Goal: Find specific page/section: Find specific page/section

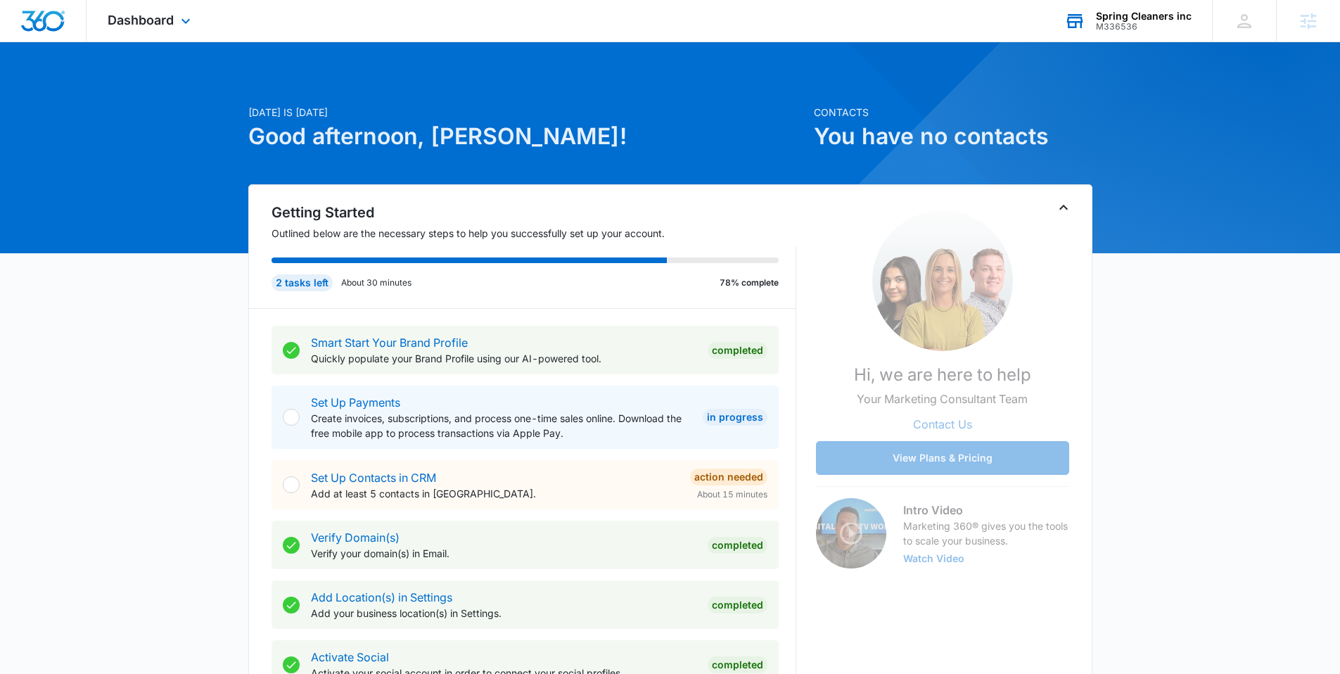
click at [1120, 25] on div "M336536" at bounding box center [1144, 27] width 96 height 10
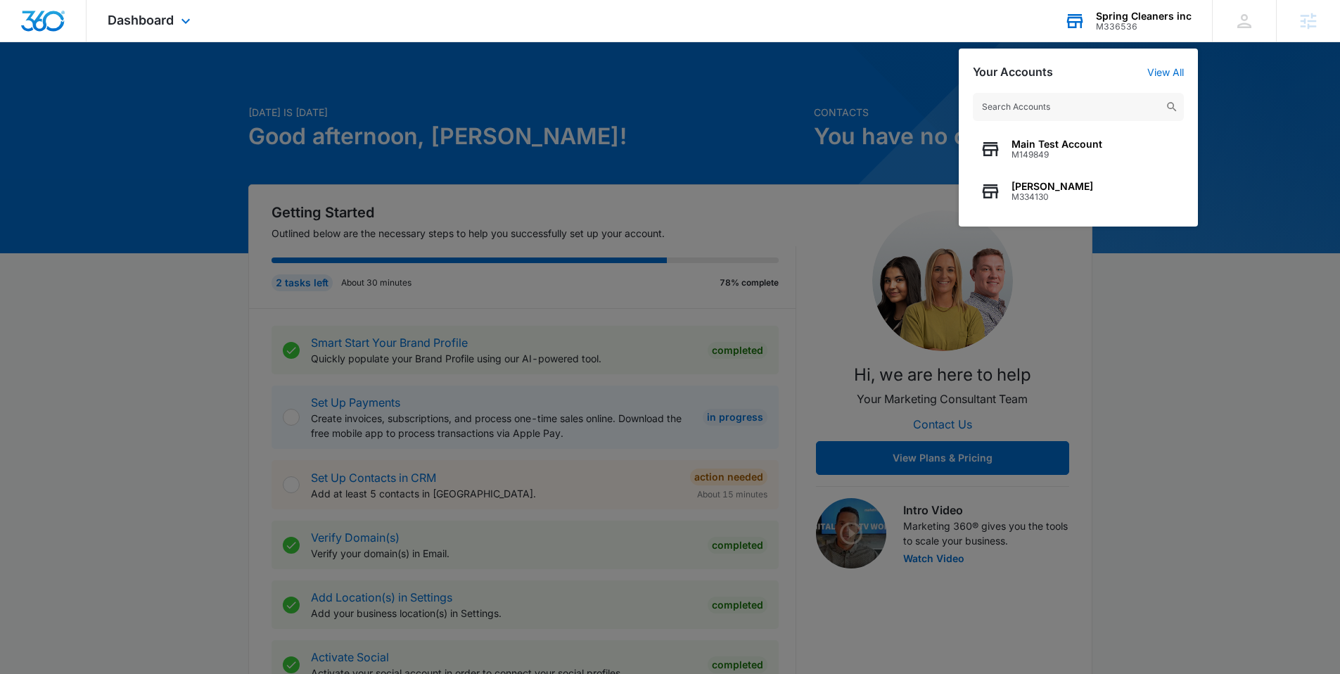
click at [1015, 111] on input "text" at bounding box center [1078, 107] width 211 height 28
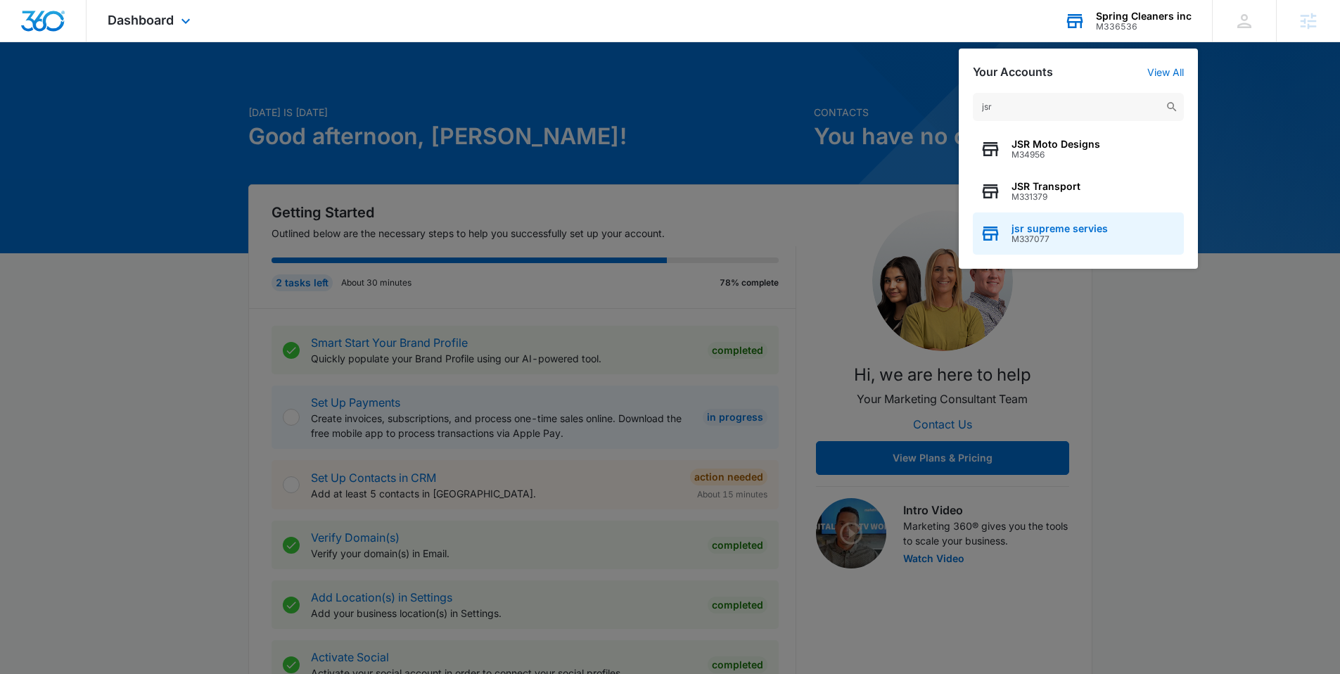
type input "jsr"
click at [1044, 238] on span "M337077" at bounding box center [1059, 239] width 96 height 10
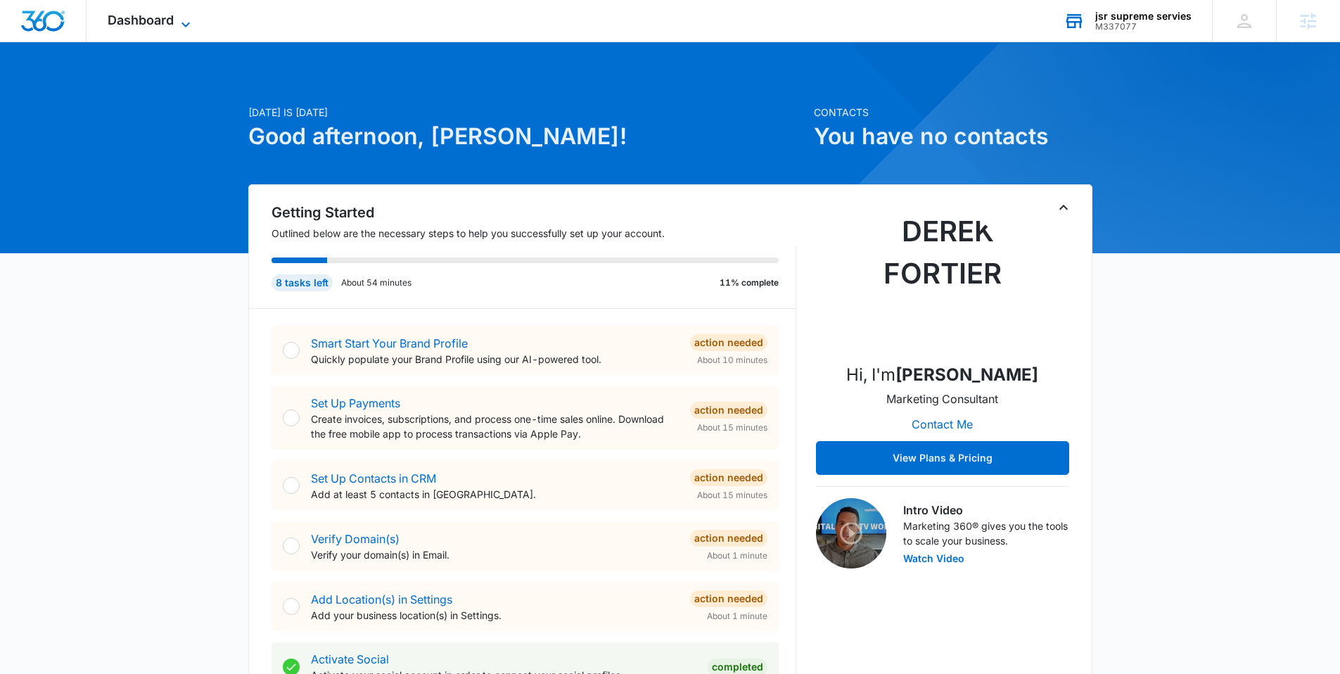
click at [144, 23] on span "Dashboard" at bounding box center [141, 20] width 66 height 15
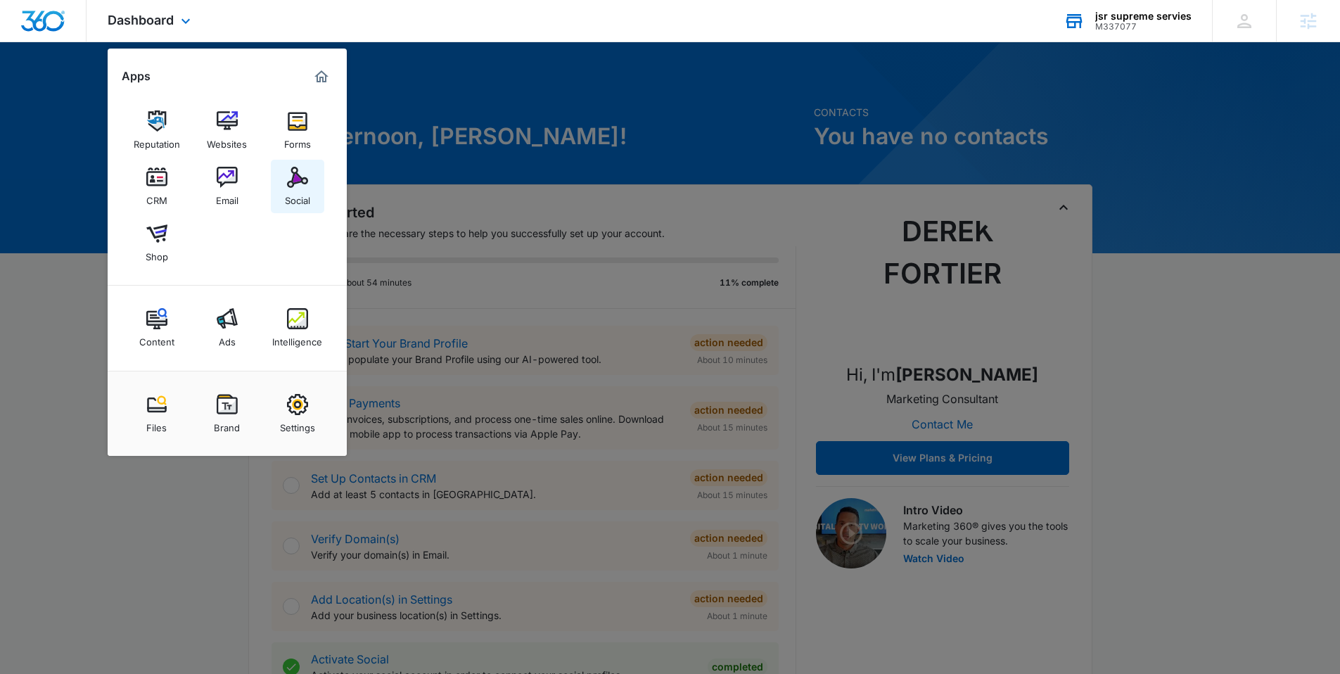
click at [293, 179] on img at bounding box center [297, 177] width 21 height 21
